Goal: Task Accomplishment & Management: Manage account settings

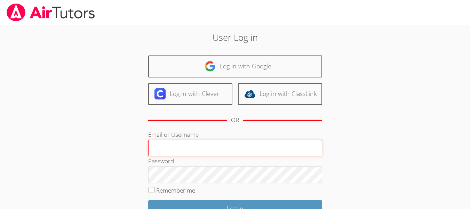
type input "mogarcia7110@gmail.com"
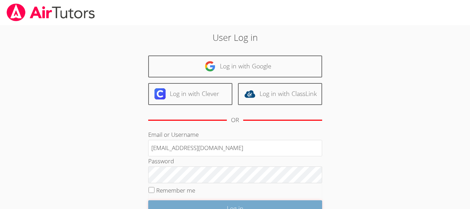
click at [206, 202] on input "Log in" at bounding box center [235, 208] width 174 height 16
